Goal: Find specific page/section: Find specific page/section

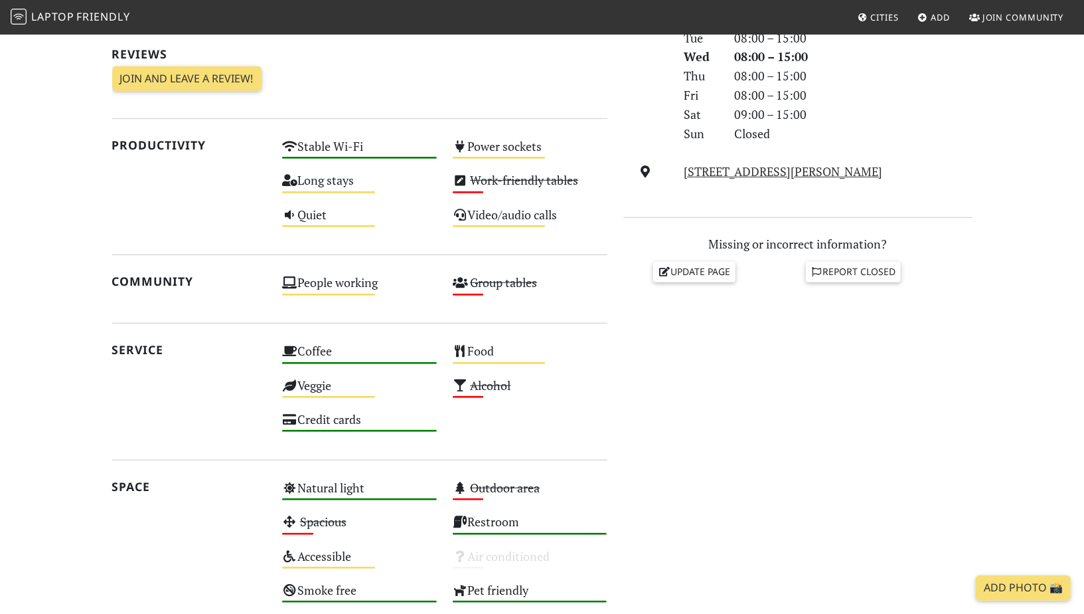
scroll to position [153, 0]
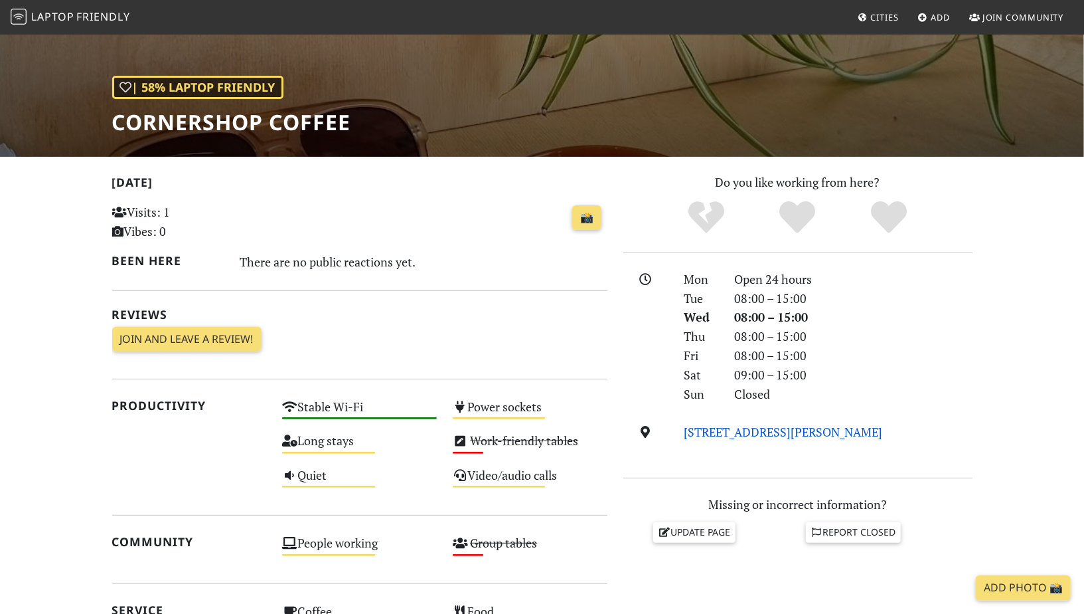
click at [809, 424] on link "11 Brock Street, SK10 1DL, Macclesfield" at bounding box center [783, 432] width 199 height 16
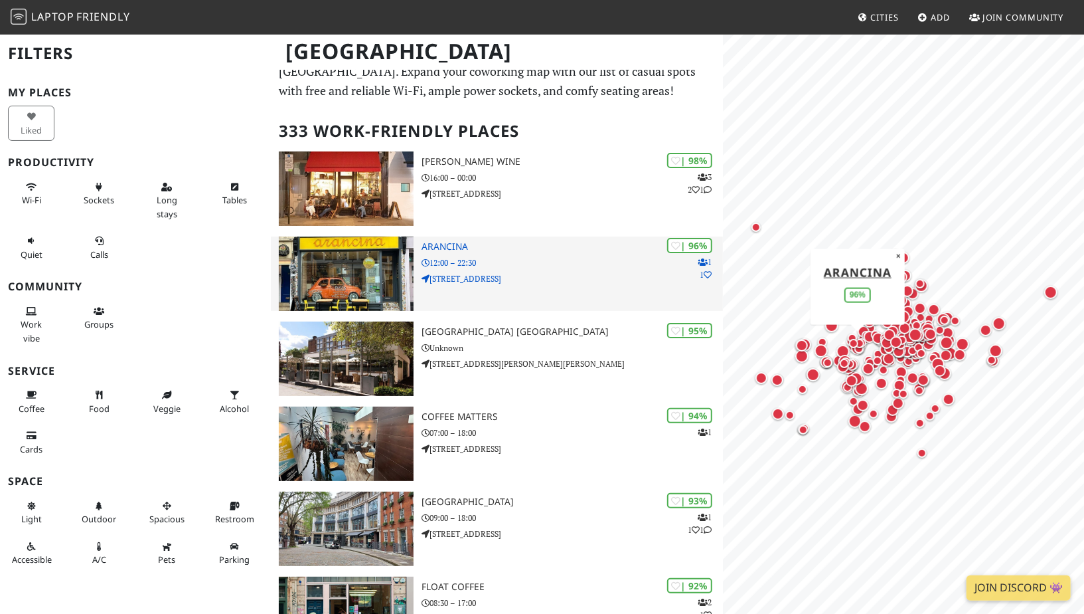
scroll to position [31, 0]
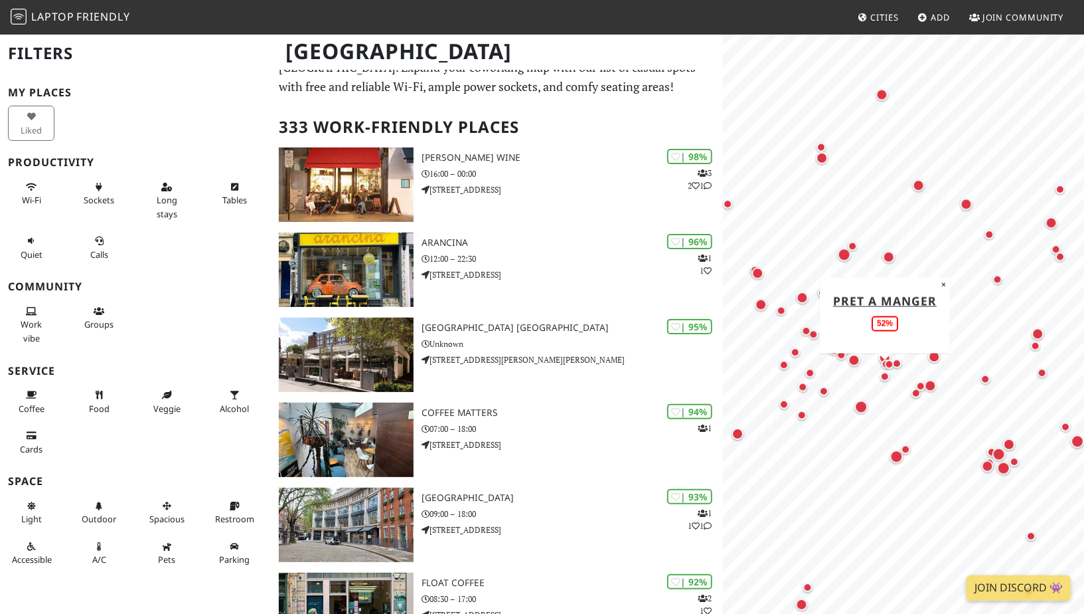
drag, startPoint x: 888, startPoint y: 208, endPoint x: 880, endPoint y: 361, distance: 152.9
click at [881, 364] on div "Map marker" at bounding box center [889, 364] width 16 height 16
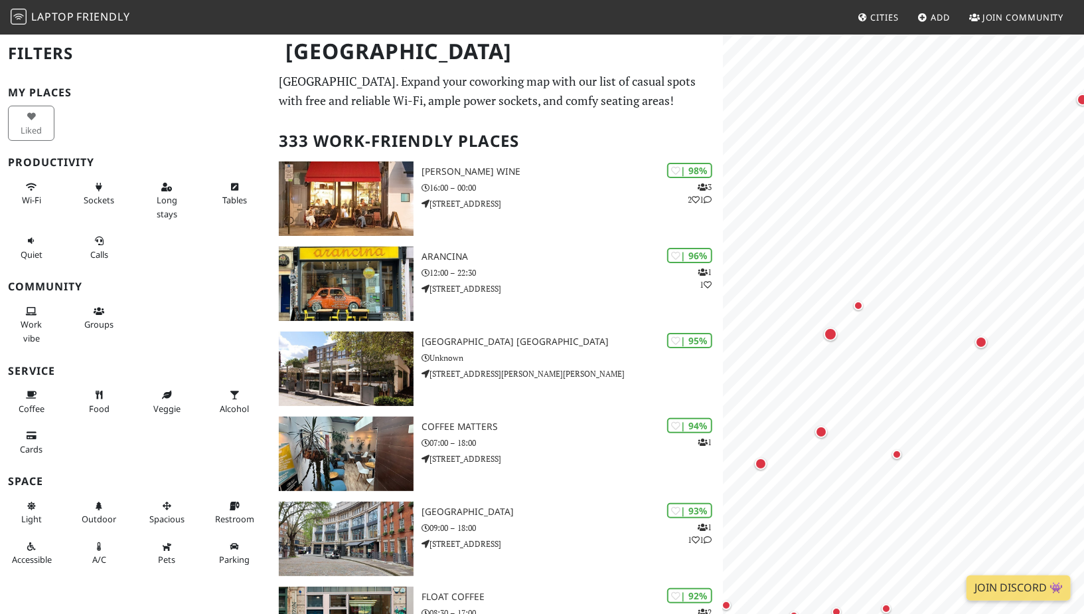
scroll to position [7, 0]
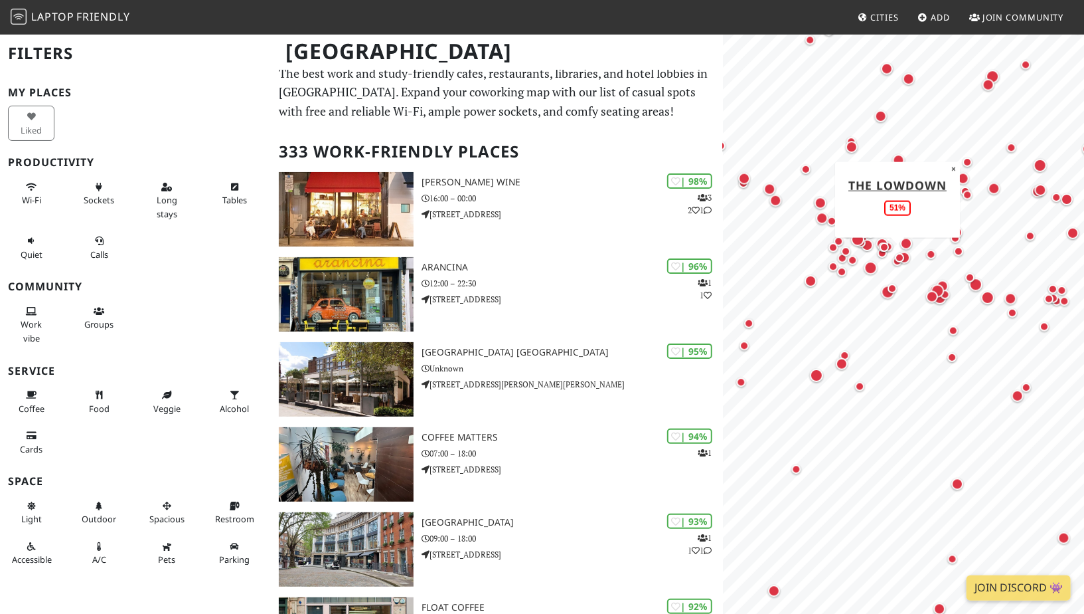
drag, startPoint x: 822, startPoint y: 244, endPoint x: 891, endPoint y: 264, distance: 71.4
click at [889, 262] on div "Map marker" at bounding box center [897, 261] width 16 height 16
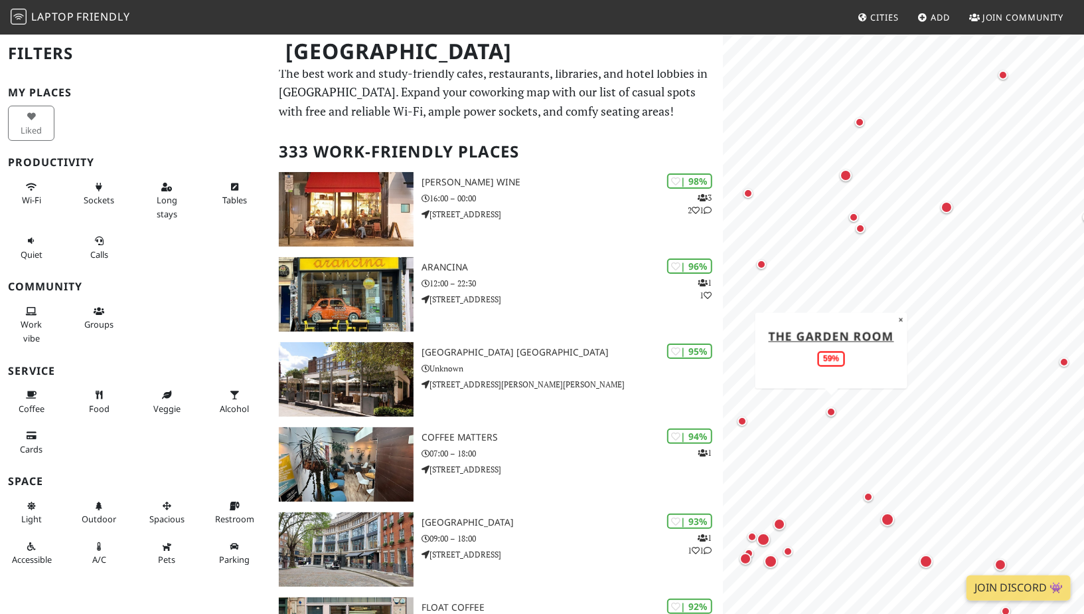
click at [829, 412] on div "Map marker" at bounding box center [831, 411] width 9 height 9
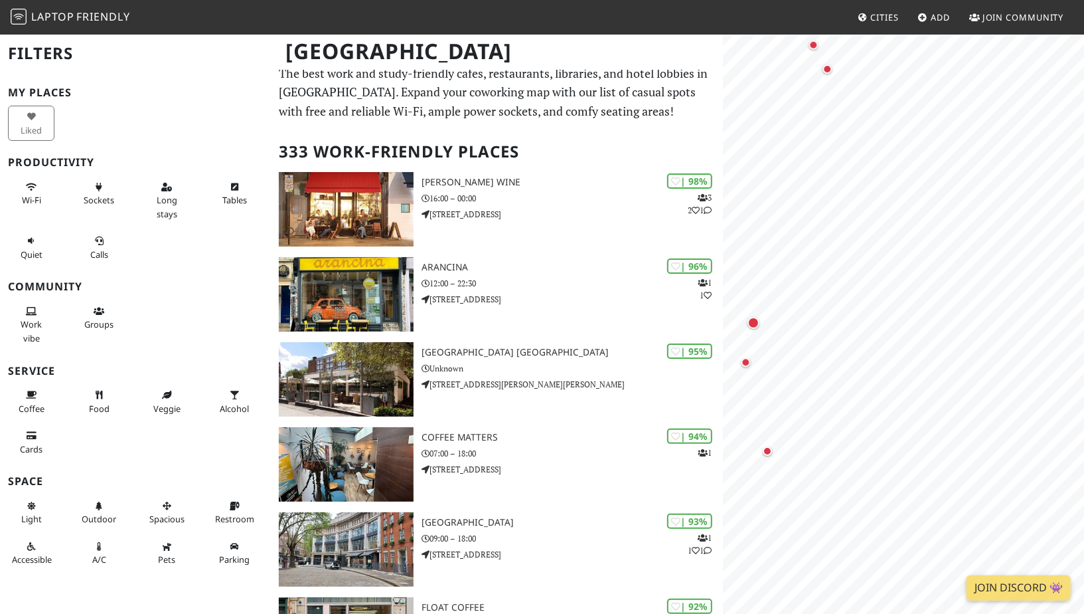
drag, startPoint x: 833, startPoint y: 414, endPoint x: 670, endPoint y: 395, distance: 163.8
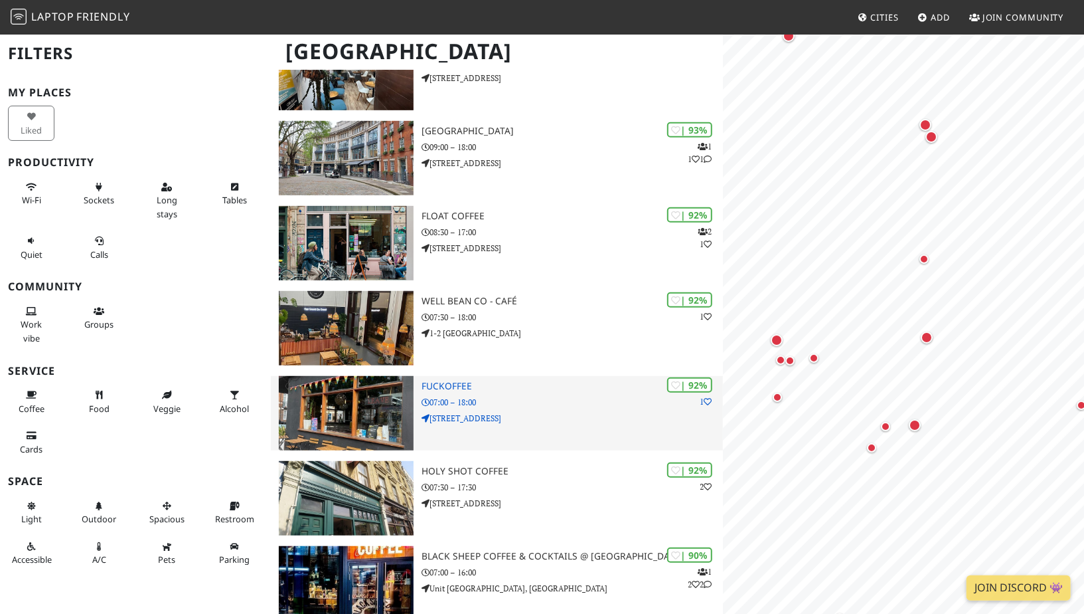
scroll to position [0, 0]
click at [519, 412] on p "[STREET_ADDRESS]" at bounding box center [572, 418] width 301 height 13
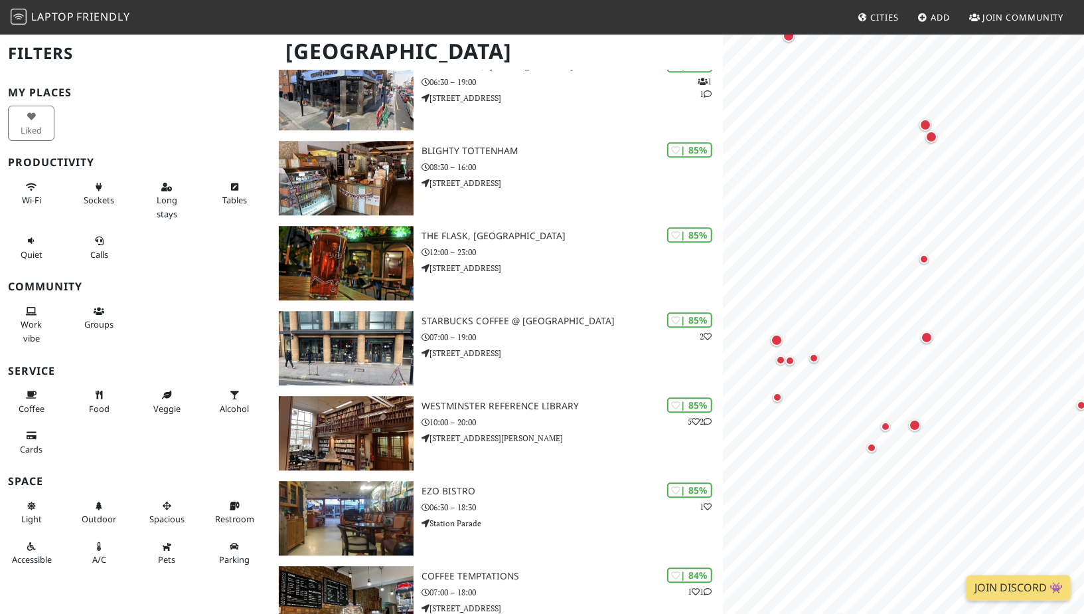
scroll to position [2249, 0]
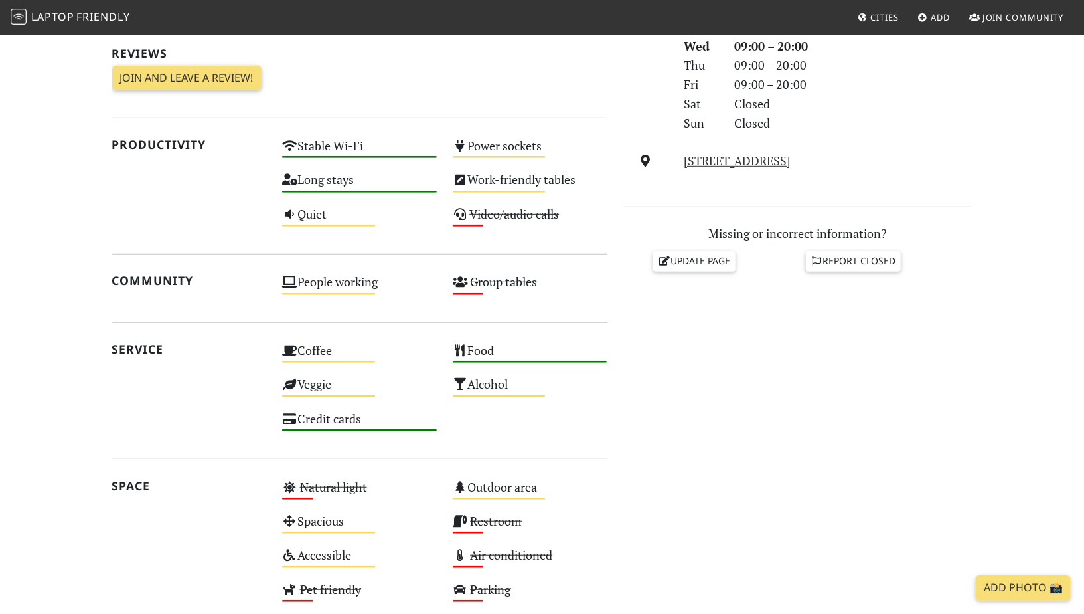
scroll to position [428, 0]
